Goal: Transaction & Acquisition: Purchase product/service

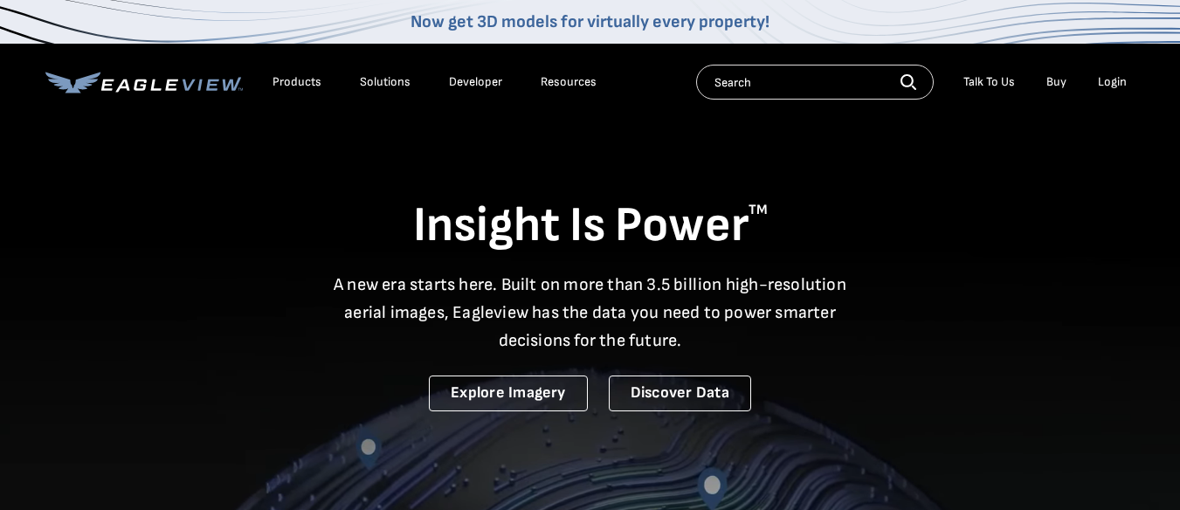
click at [1112, 79] on div "Login" at bounding box center [1112, 82] width 29 height 16
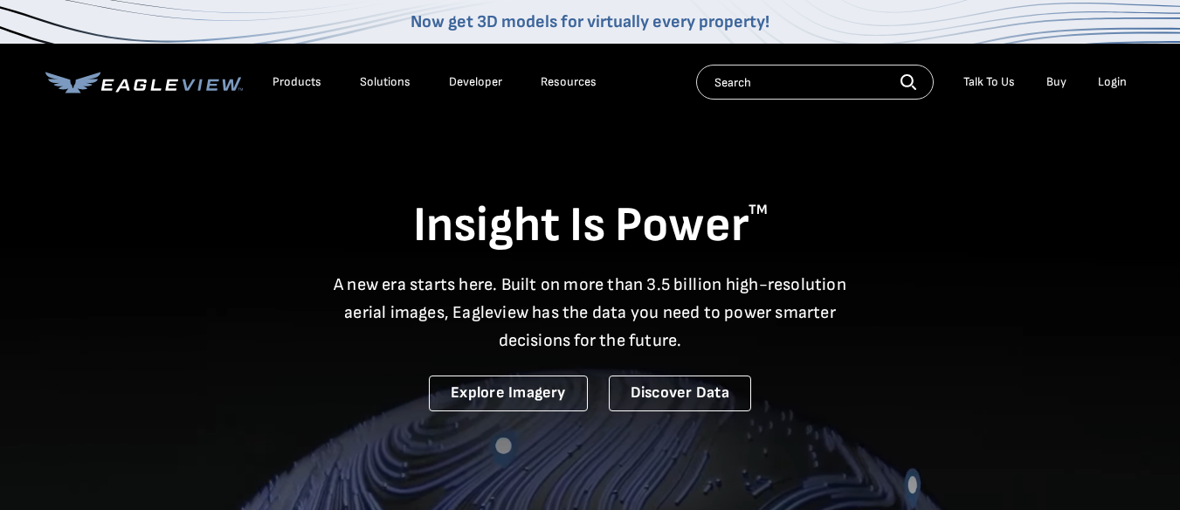
click at [1112, 80] on div "Login" at bounding box center [1112, 82] width 29 height 16
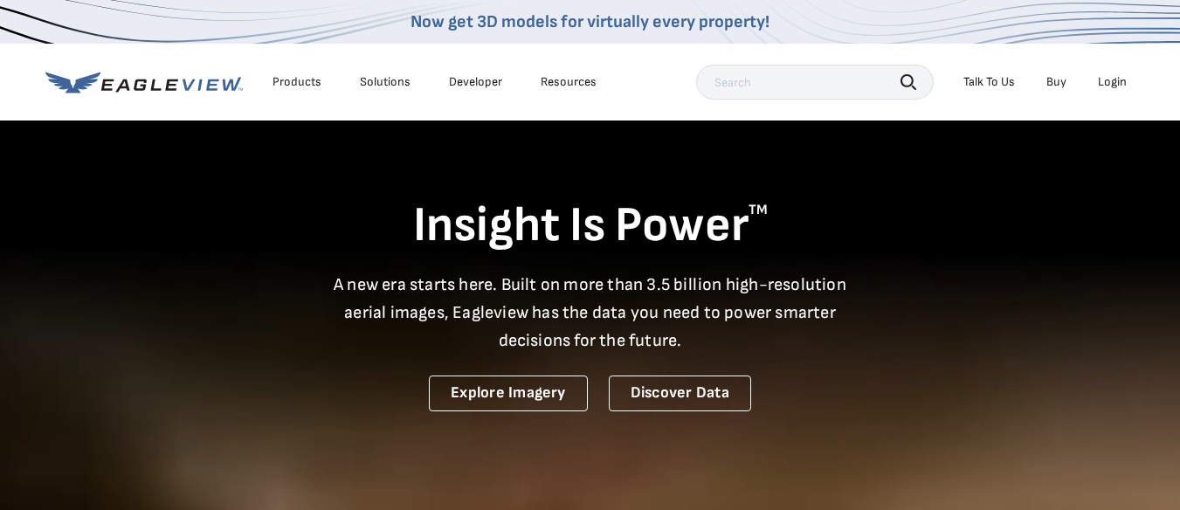
click at [1114, 84] on div "Login" at bounding box center [1112, 82] width 29 height 16
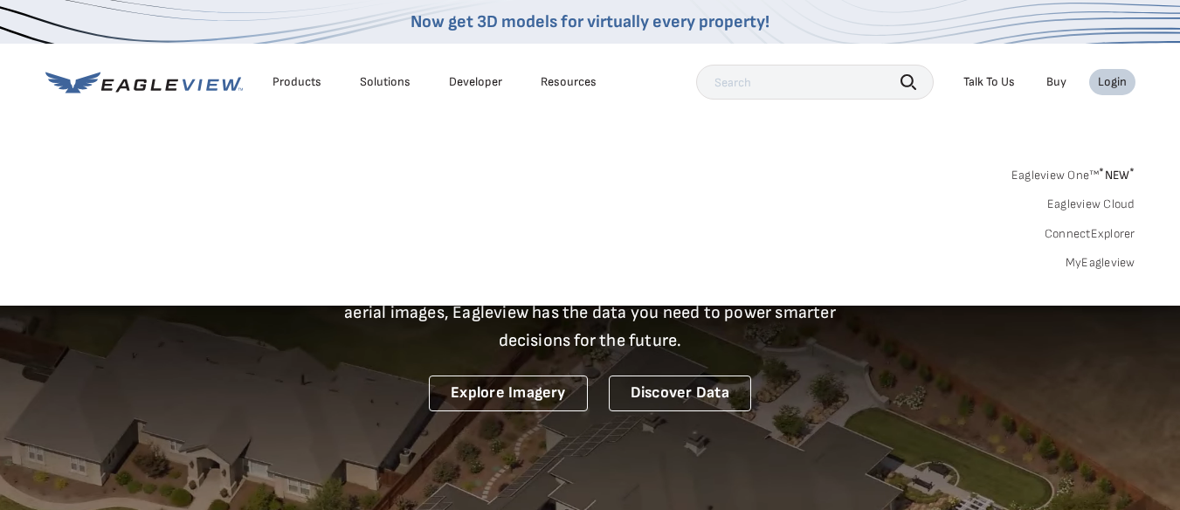
click at [1067, 205] on link "Eagleview Cloud" at bounding box center [1091, 205] width 88 height 16
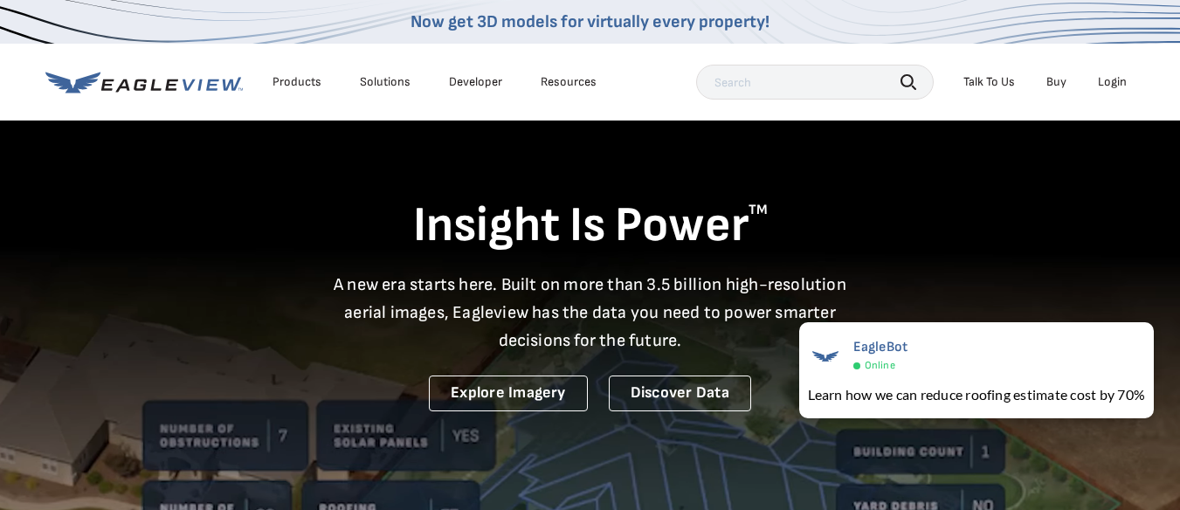
click at [1107, 85] on div "Login" at bounding box center [1112, 82] width 29 height 16
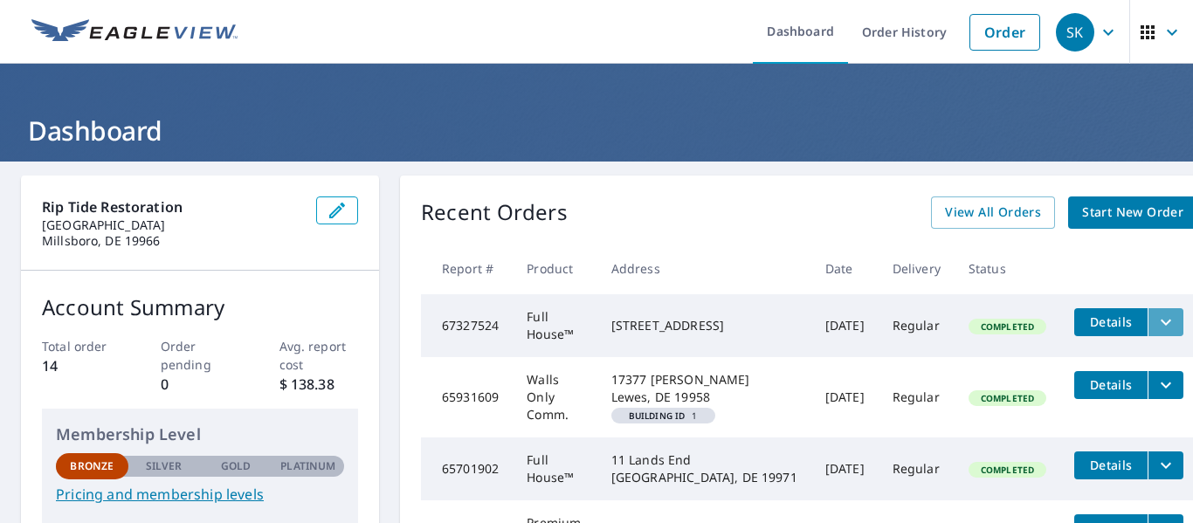
click at [1161, 322] on icon "filesDropdownBtn-67327524" at bounding box center [1166, 322] width 10 height 6
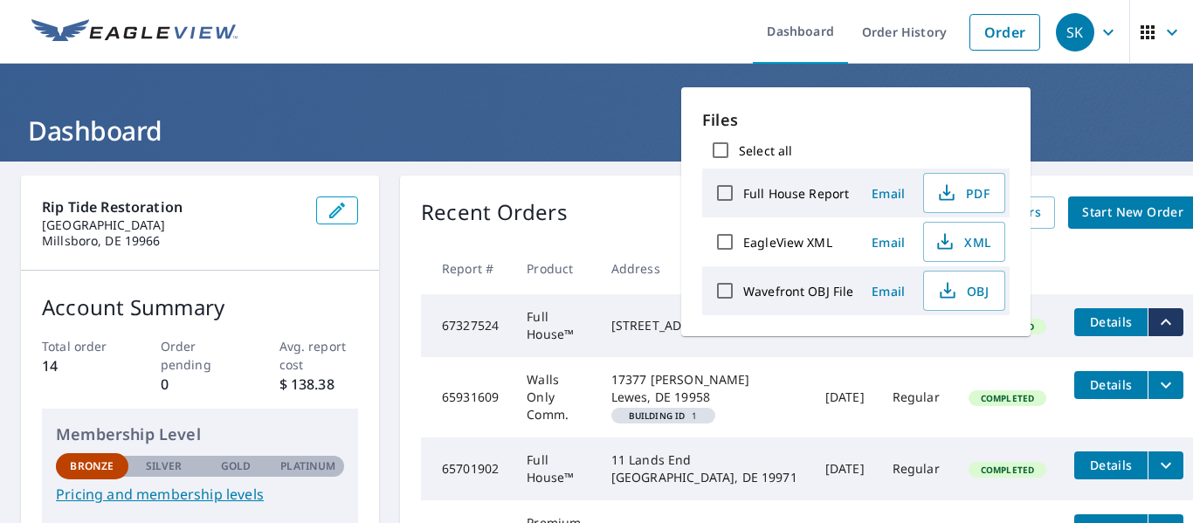
click at [566, 102] on header "Dashboard" at bounding box center [596, 113] width 1193 height 98
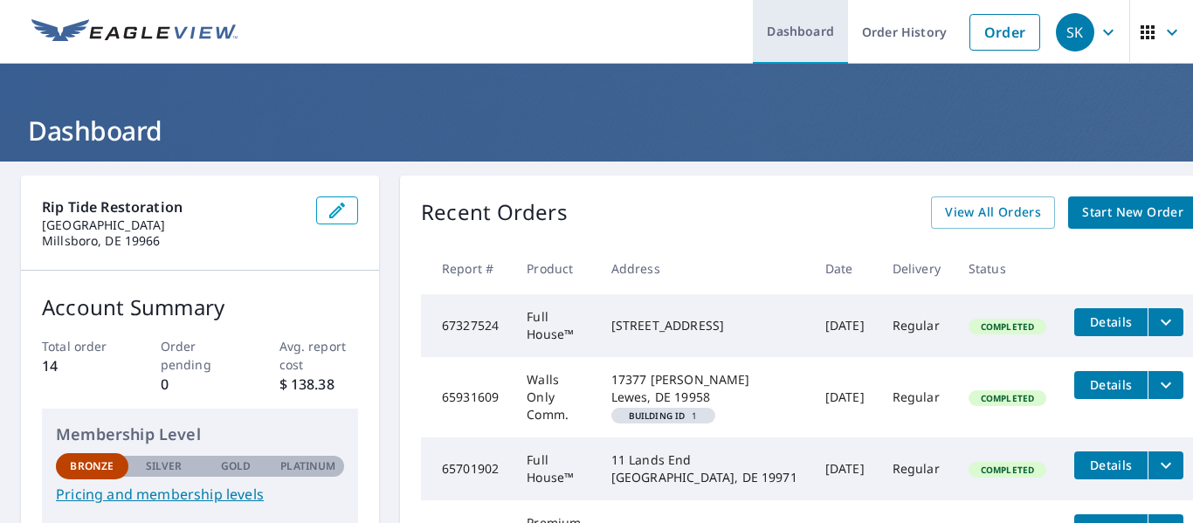
click at [781, 31] on link "Dashboard" at bounding box center [800, 32] width 95 height 64
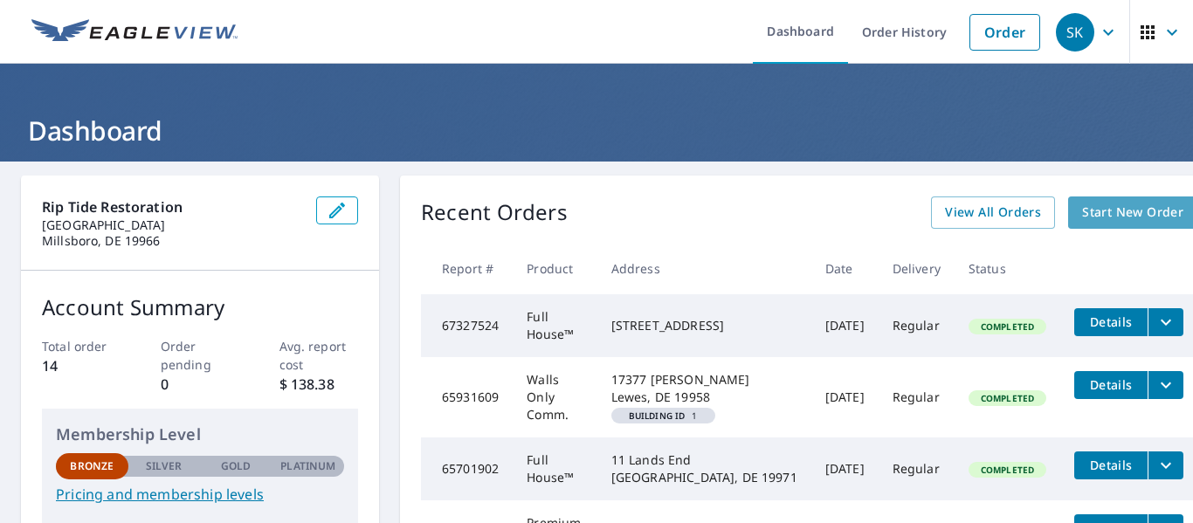
click at [1082, 216] on span "Start New Order" at bounding box center [1132, 213] width 101 height 22
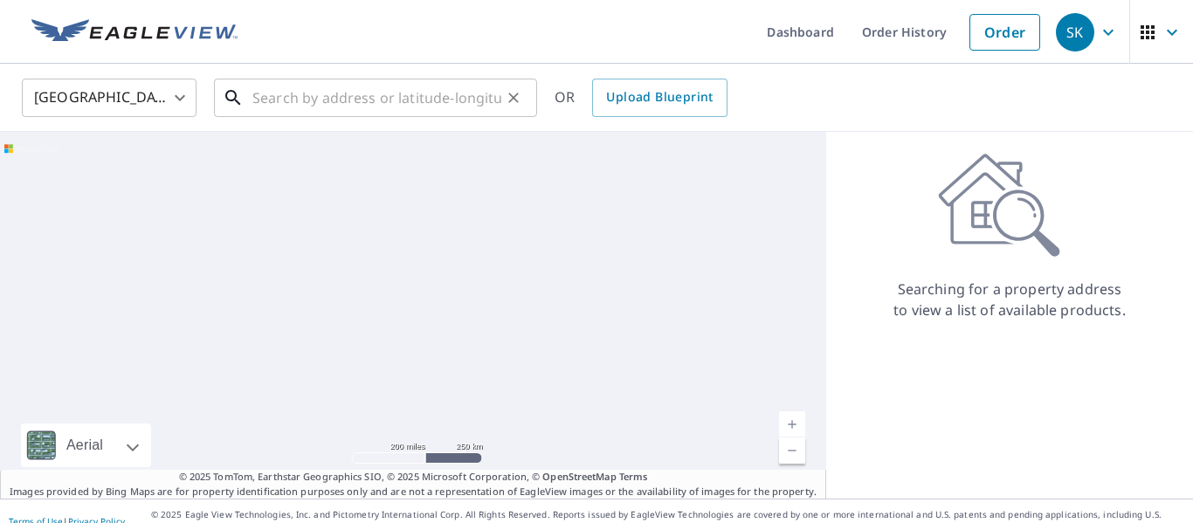
click at [325, 99] on input "text" at bounding box center [376, 97] width 249 height 49
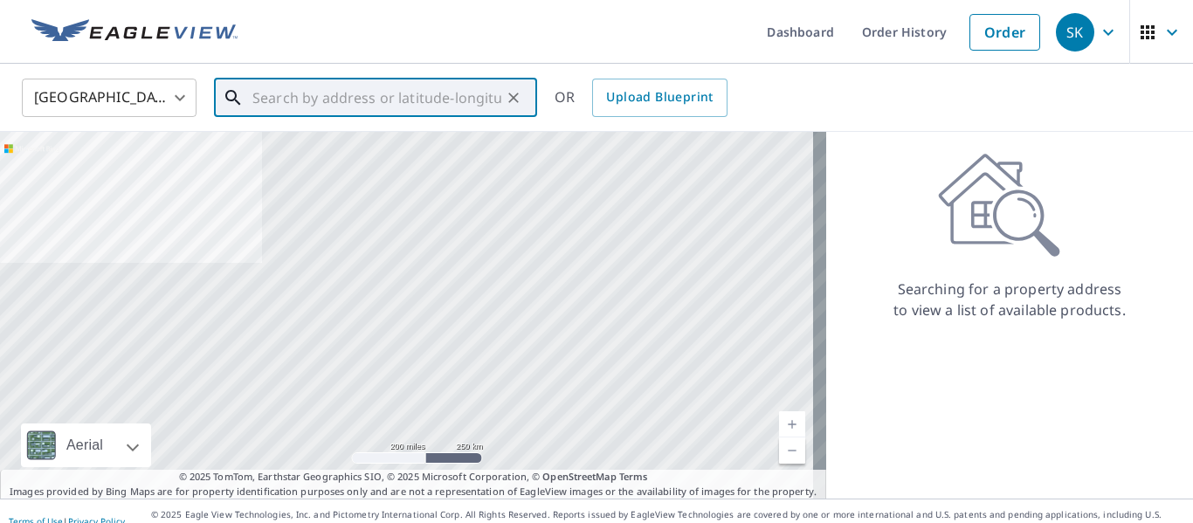
paste input "[PHONE_NUMBER]"
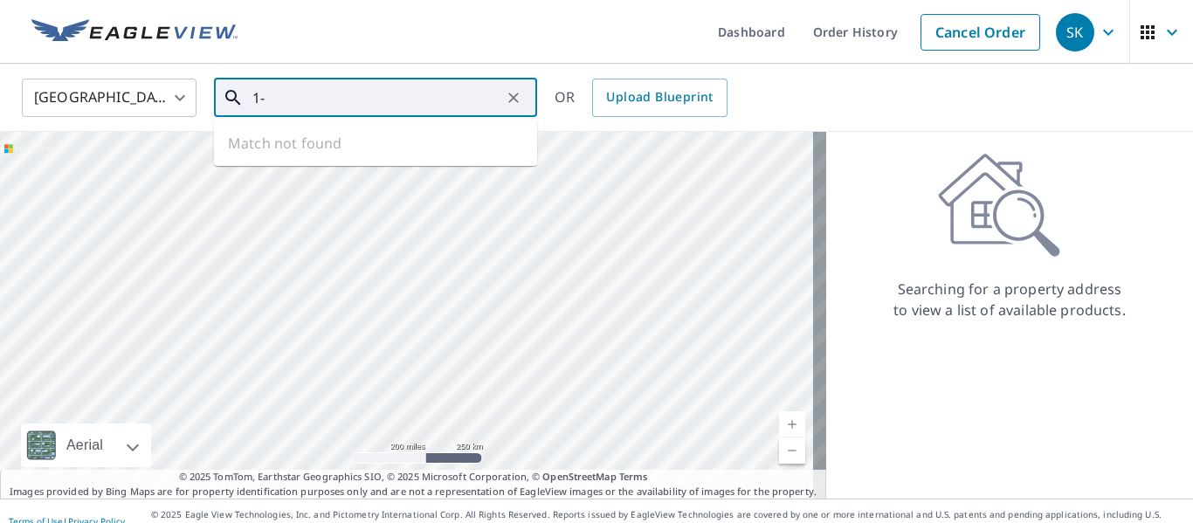
type input "1"
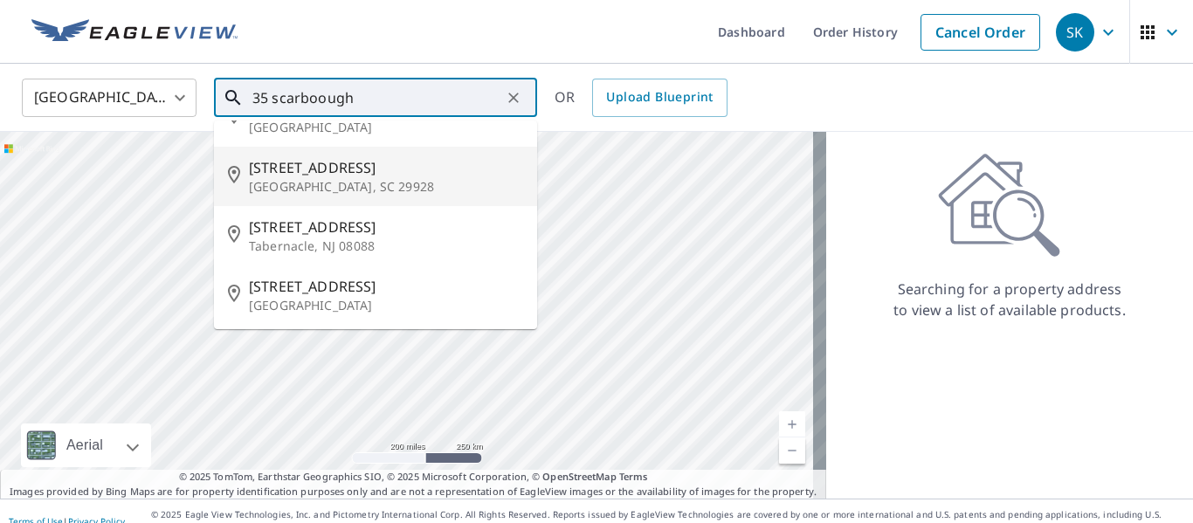
scroll to position [101, 0]
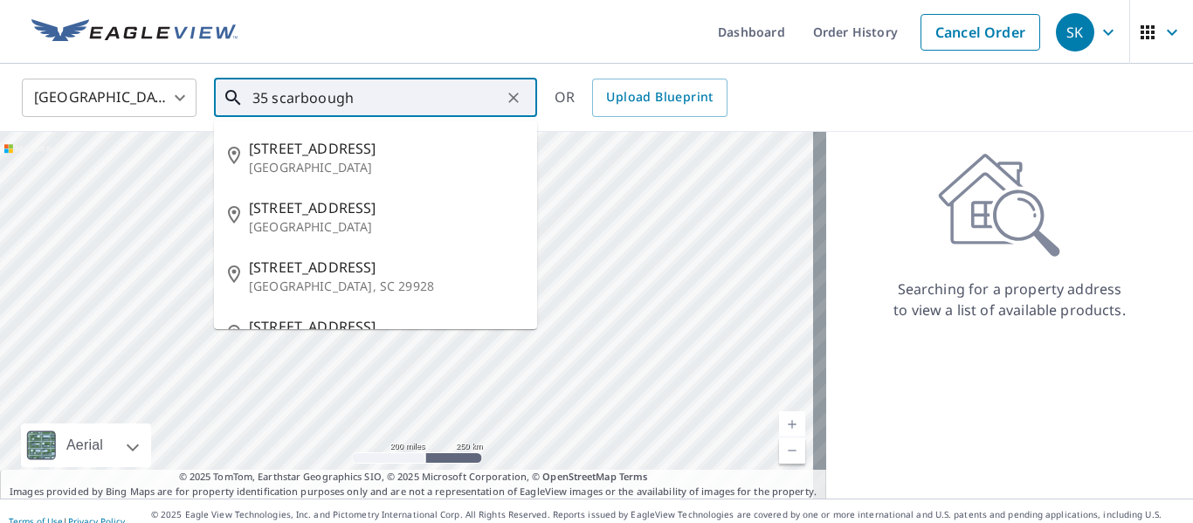
click at [317, 102] on input "35 scarboough" at bounding box center [376, 97] width 249 height 49
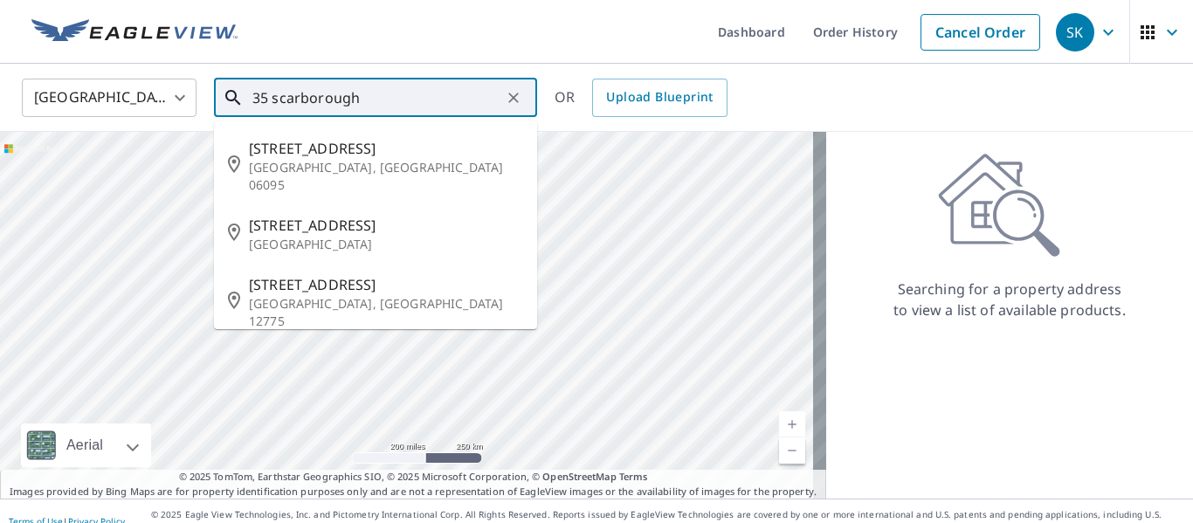
click at [404, 113] on input "35 scarborough" at bounding box center [376, 97] width 249 height 49
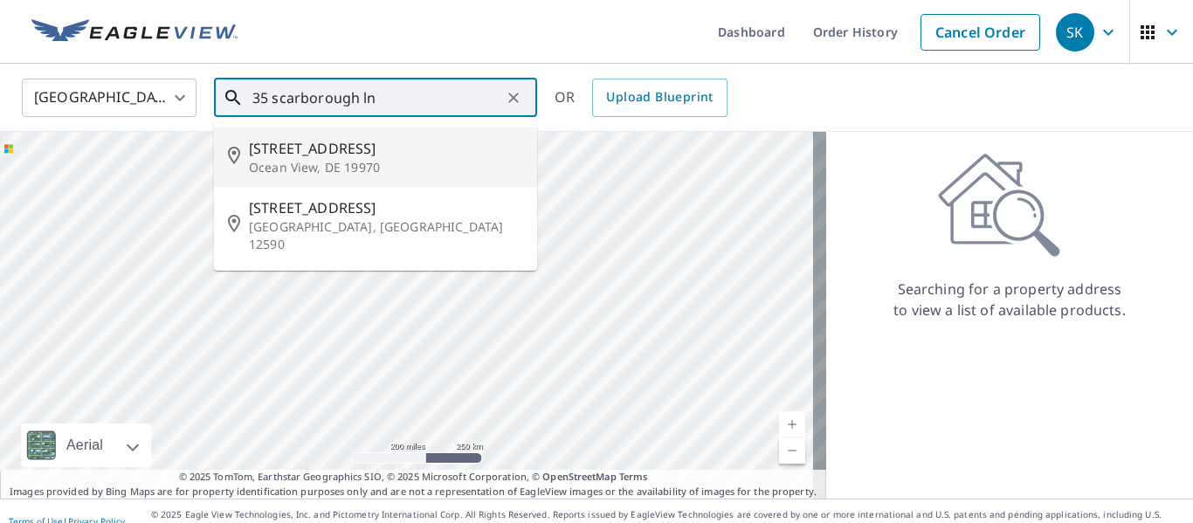
click at [347, 159] on p "Ocean View, DE 19970" at bounding box center [386, 167] width 274 height 17
type input "[STREET_ADDRESS]"
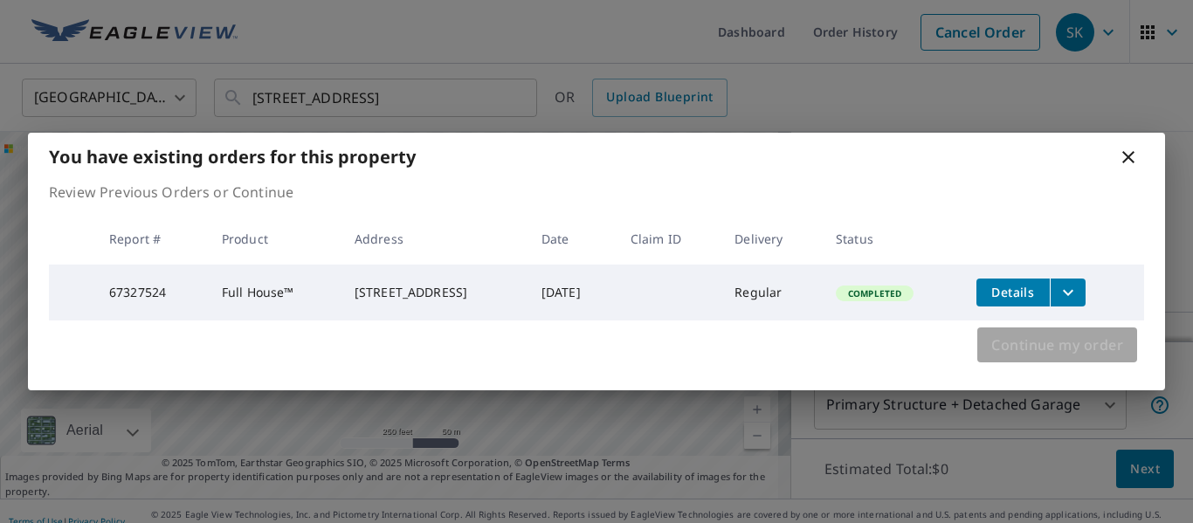
click at [1045, 350] on span "Continue my order" at bounding box center [1057, 345] width 132 height 24
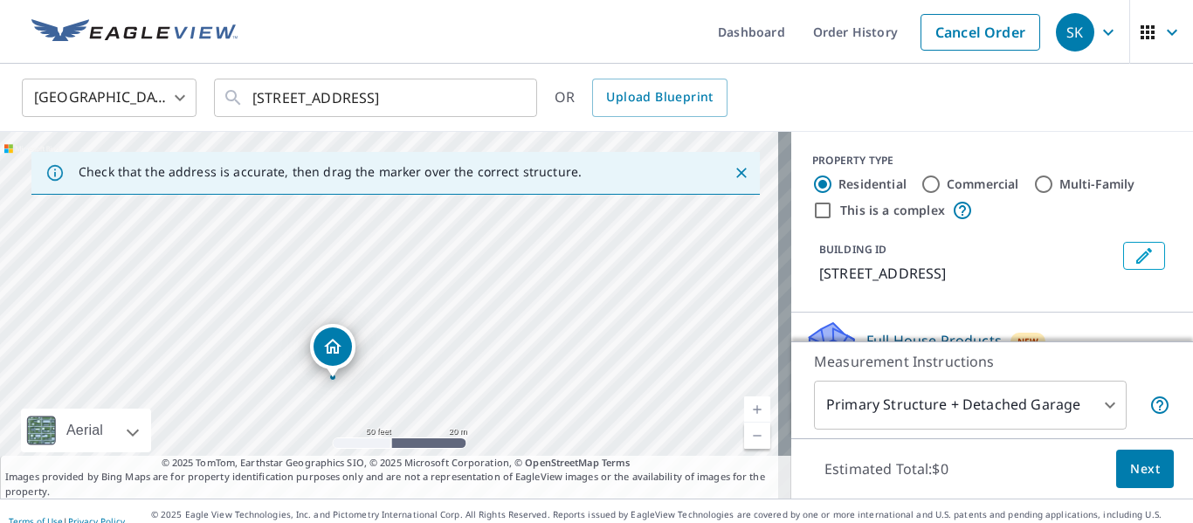
click at [1100, 402] on body "SK SK Dashboard Order History Cancel Order SK [GEOGRAPHIC_DATA] [GEOGRAPHIC_DAT…" at bounding box center [596, 261] width 1193 height 523
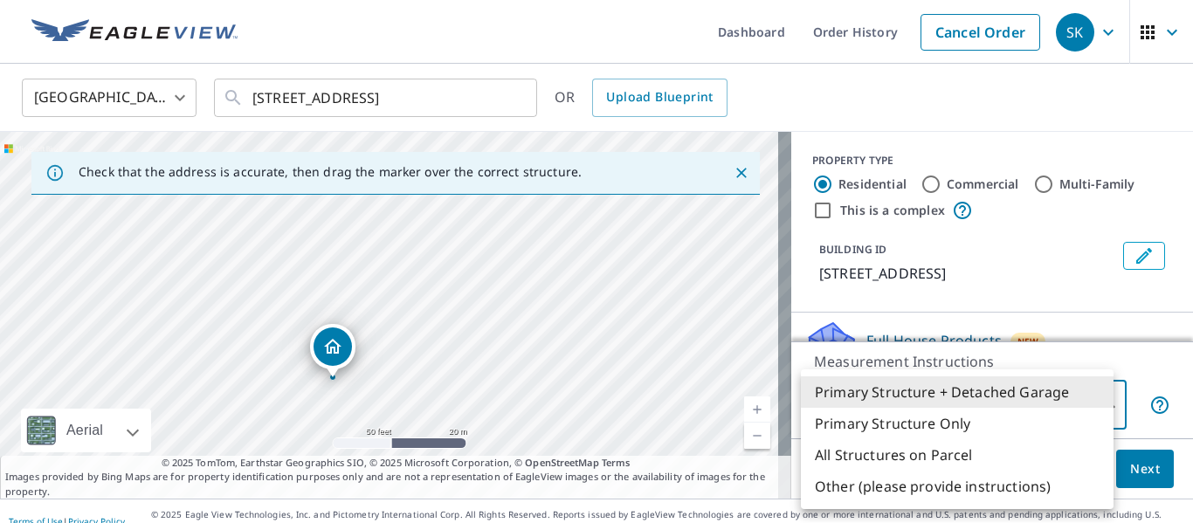
click at [932, 418] on li "Primary Structure Only" at bounding box center [957, 423] width 313 height 31
type input "2"
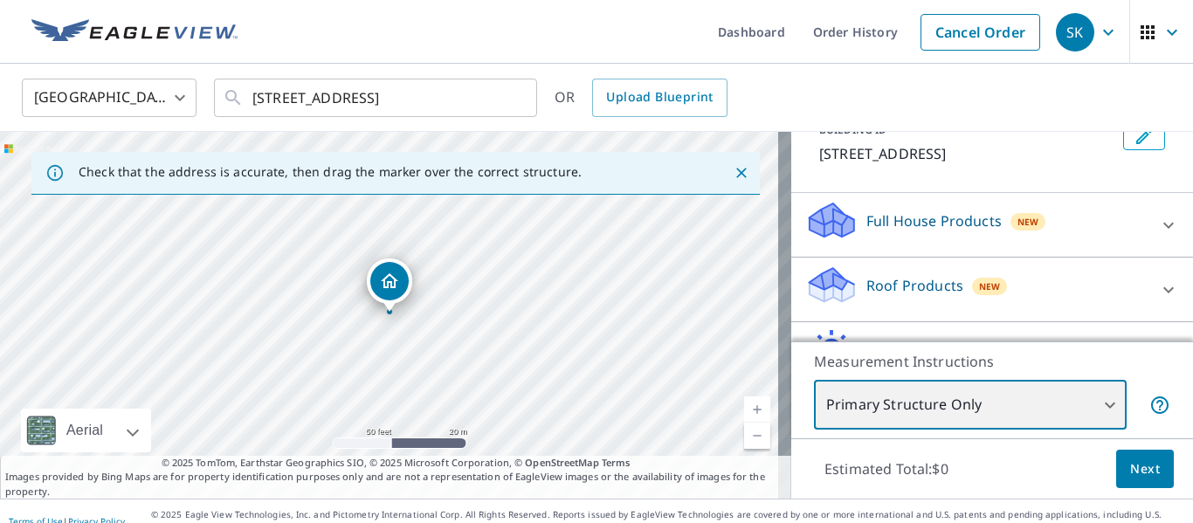
scroll to position [117, 0]
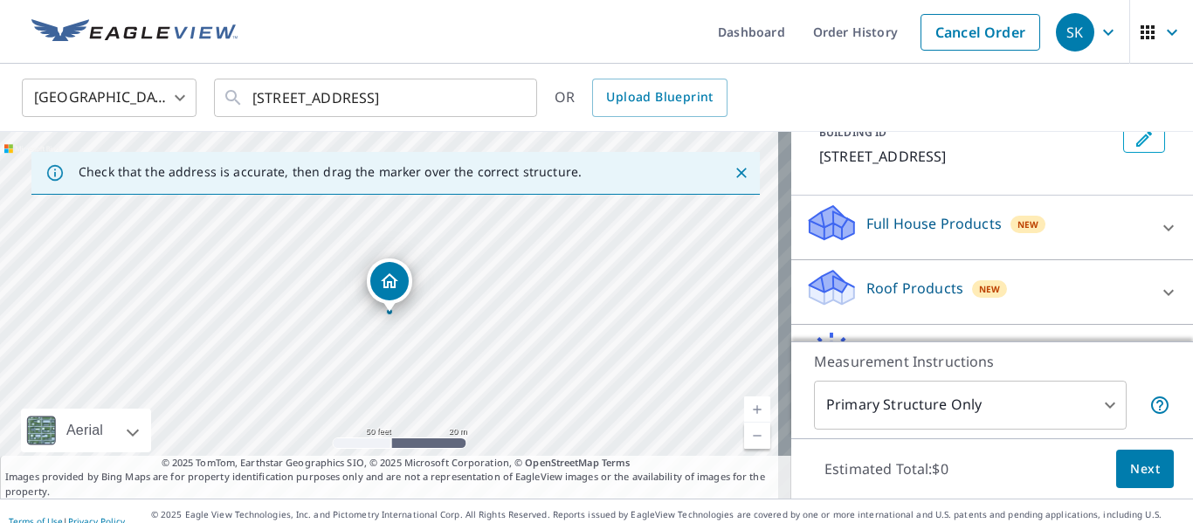
click at [952, 234] on p "Full House Products" at bounding box center [933, 223] width 135 height 21
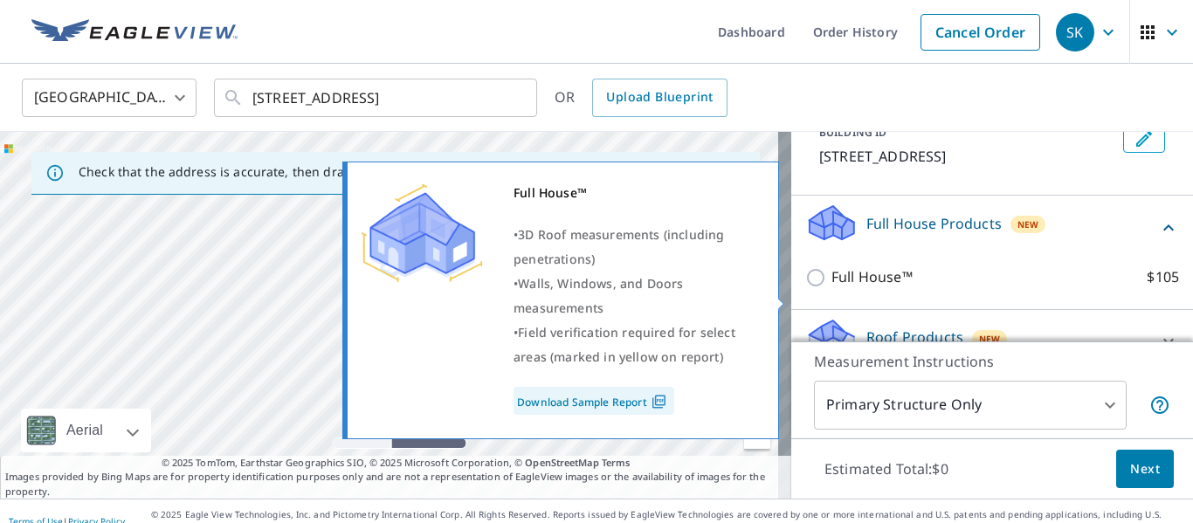
click at [805, 288] on input "Full House™ $105" at bounding box center [818, 277] width 26 height 21
checkbox input "true"
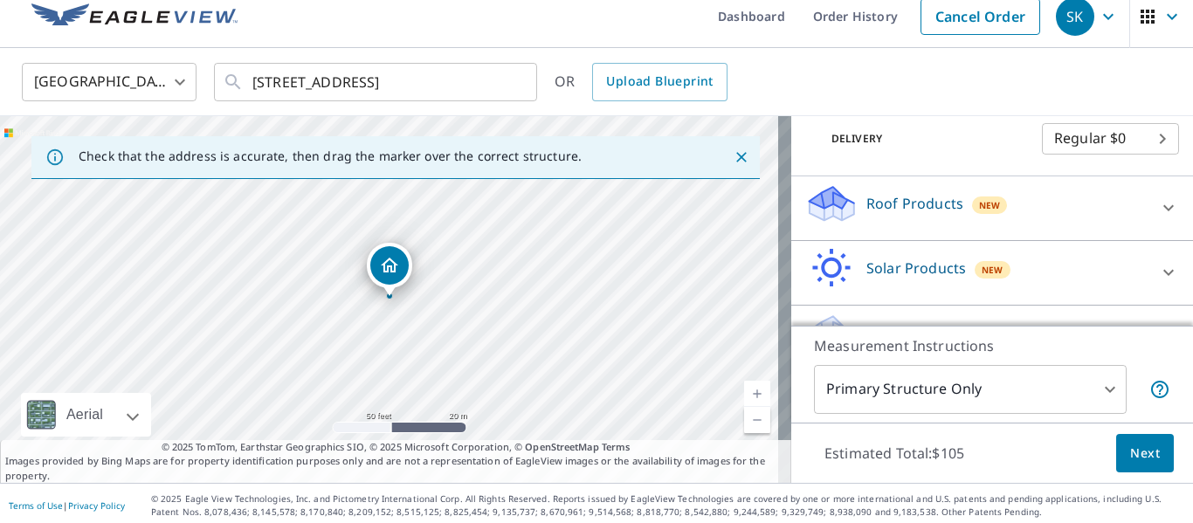
scroll to position [20, 0]
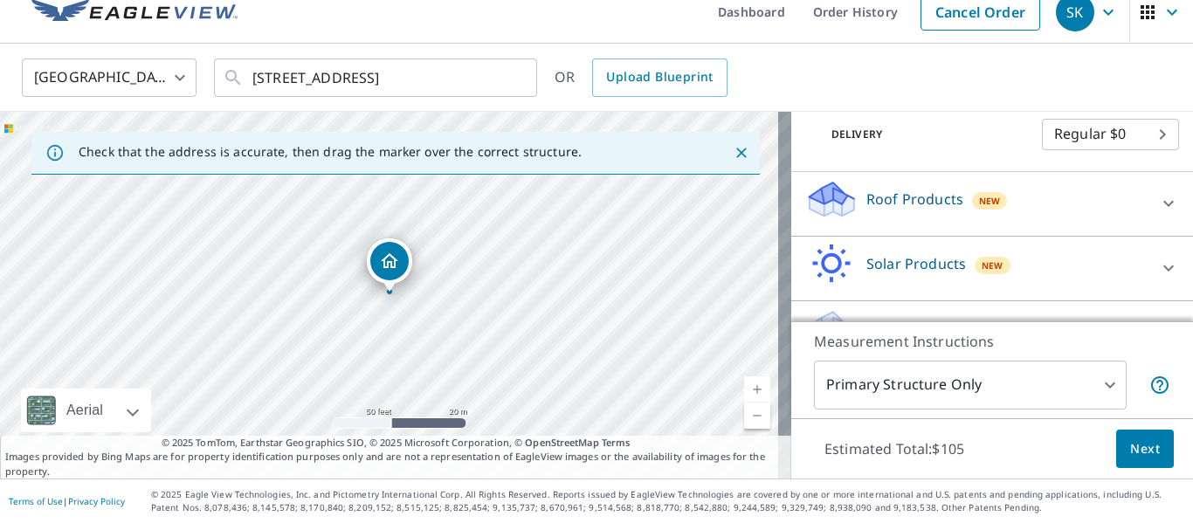
click at [1130, 440] on span "Next" at bounding box center [1145, 449] width 30 height 22
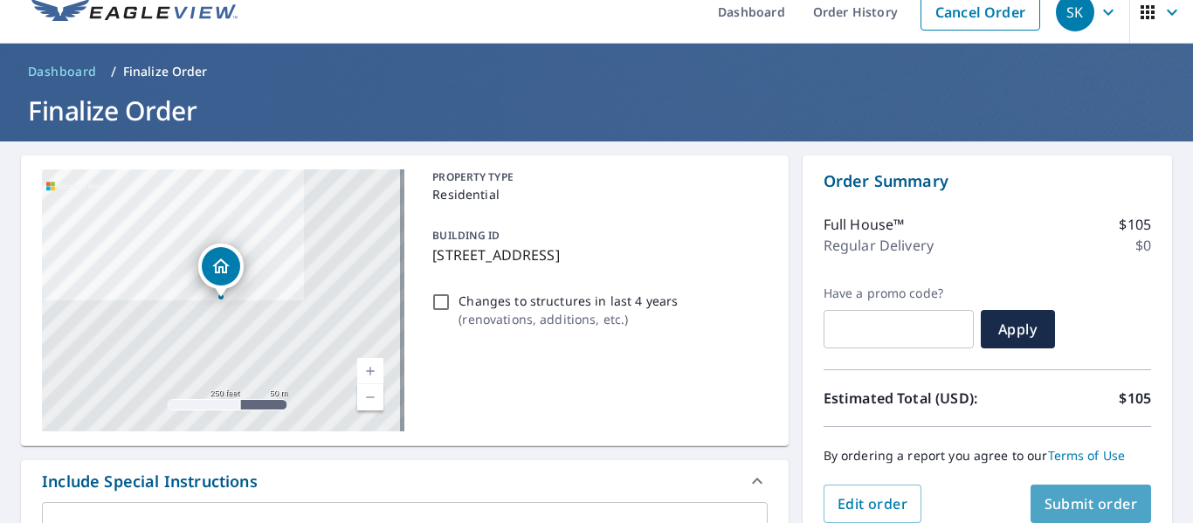
click at [1083, 501] on span "Submit order" at bounding box center [1091, 503] width 93 height 19
